Goal: Transaction & Acquisition: Purchase product/service

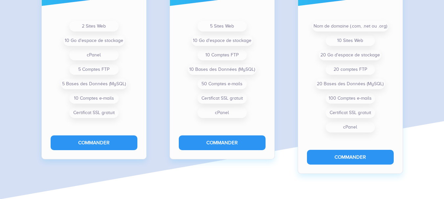
scroll to position [788, 0]
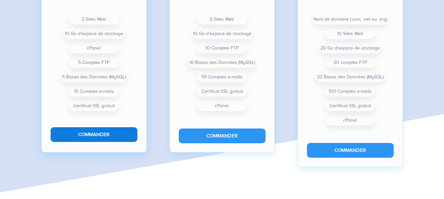
click at [112, 142] on button "Commander" at bounding box center [94, 134] width 87 height 15
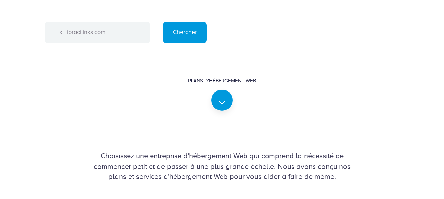
scroll to position [362, 0]
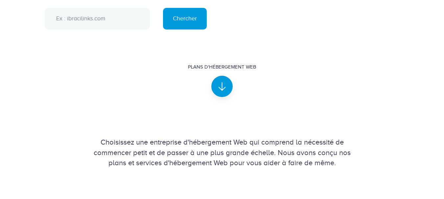
click at [104, 30] on input "text" at bounding box center [97, 19] width 105 height 22
type input "O"
type input "ZoneEtudiant"
click at [191, 30] on input "Chercher" at bounding box center [185, 19] width 44 height 22
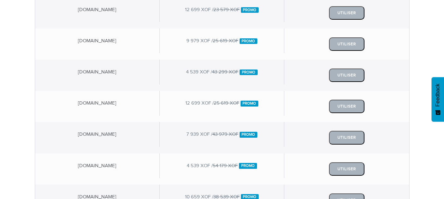
scroll to position [301, 0]
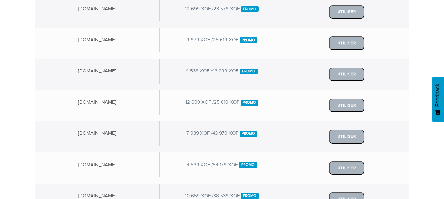
drag, startPoint x: 443, startPoint y: 111, endPoint x: 448, endPoint y: 119, distance: 9.0
click at [443, 119] on html "Hébergement Web Hébergement VPS Nom de domaine Dooryze Blog Connexion" at bounding box center [222, 59] width 444 height 720
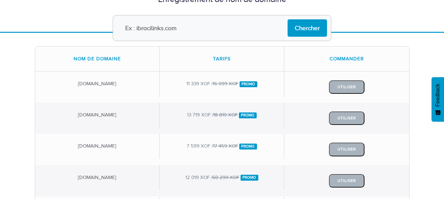
scroll to position [65, 0]
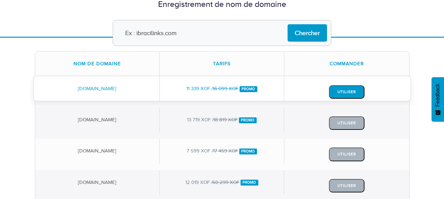
click at [340, 92] on button "Utiliser" at bounding box center [346, 91] width 35 height 13
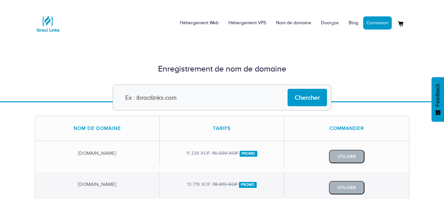
scroll to position [63, 0]
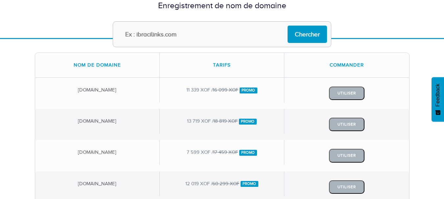
click at [205, 32] on input "text" at bounding box center [222, 34] width 218 height 26
click at [147, 34] on input "[DOMAIN_NAME]" at bounding box center [222, 34] width 218 height 26
click at [148, 34] on input "[DOMAIN_NAME]" at bounding box center [222, 34] width 218 height 26
type input "[DOMAIN_NAME]"
click at [309, 39] on input "Chercher" at bounding box center [306, 34] width 39 height 17
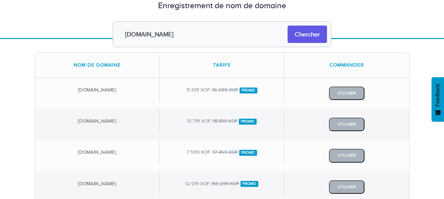
click at [299, 41] on input "Chercher" at bounding box center [306, 34] width 39 height 17
click at [302, 37] on input "Chercher" at bounding box center [306, 34] width 39 height 17
